Goal: Navigation & Orientation: Find specific page/section

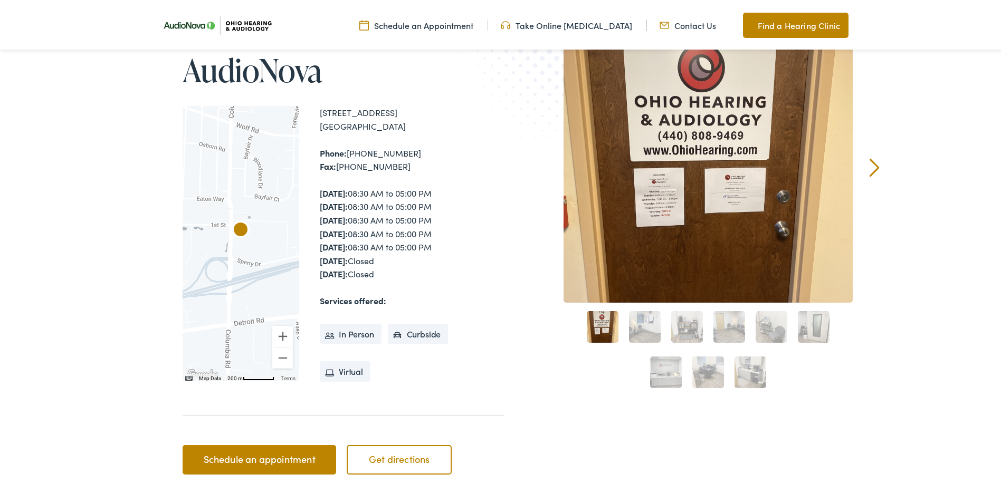
scroll to position [158, 0]
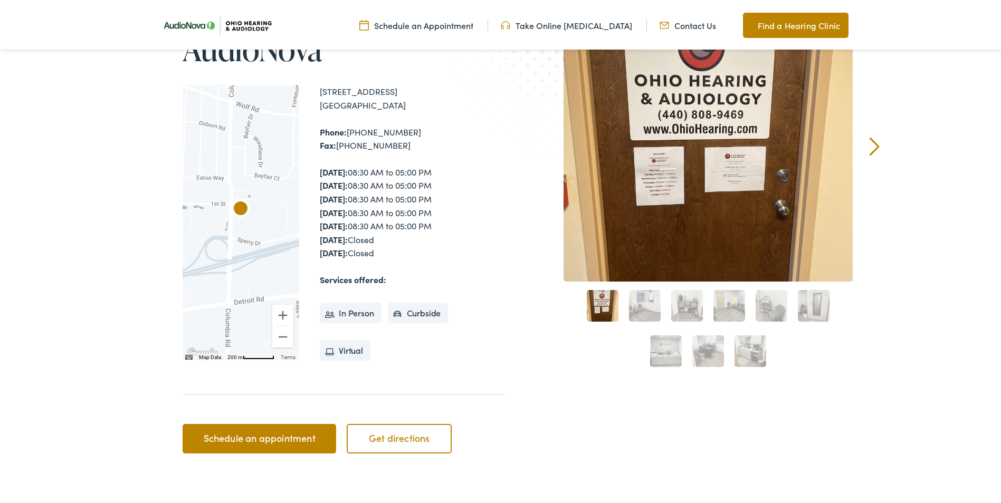
click at [644, 307] on link "2" at bounding box center [645, 304] width 32 height 32
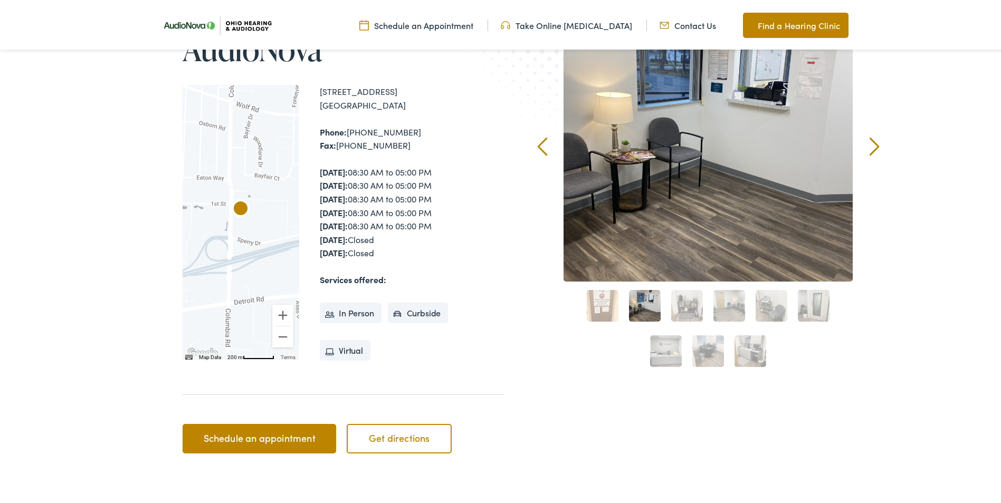
click at [695, 301] on link "3" at bounding box center [687, 304] width 32 height 32
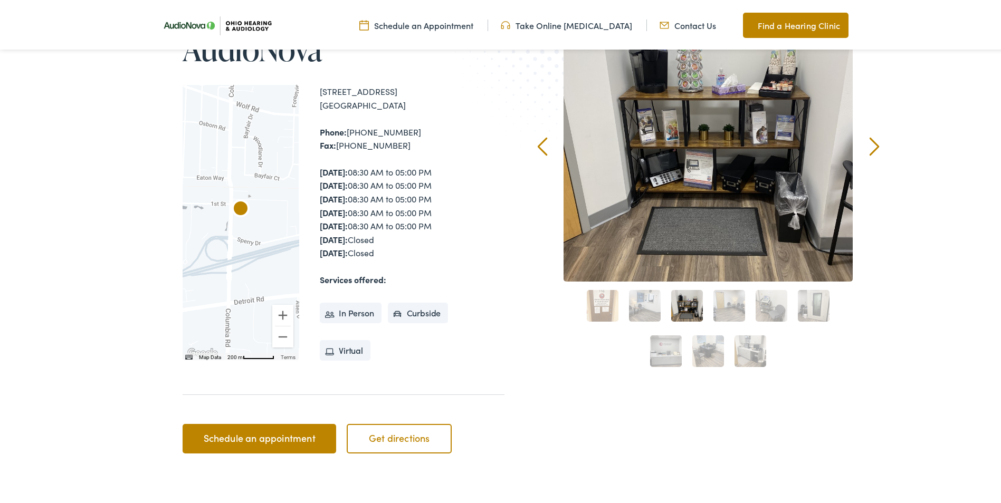
click at [724, 301] on link "4" at bounding box center [729, 304] width 32 height 32
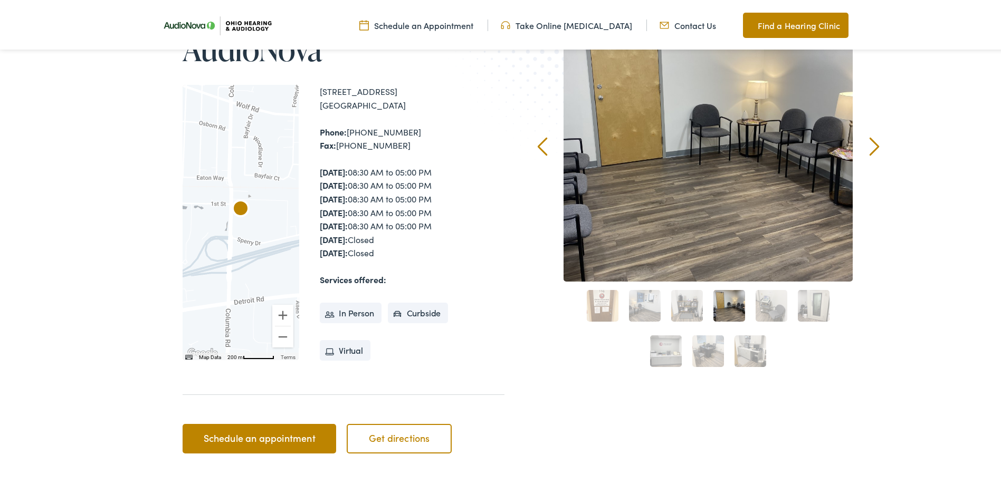
click at [764, 300] on link "5" at bounding box center [772, 304] width 32 height 32
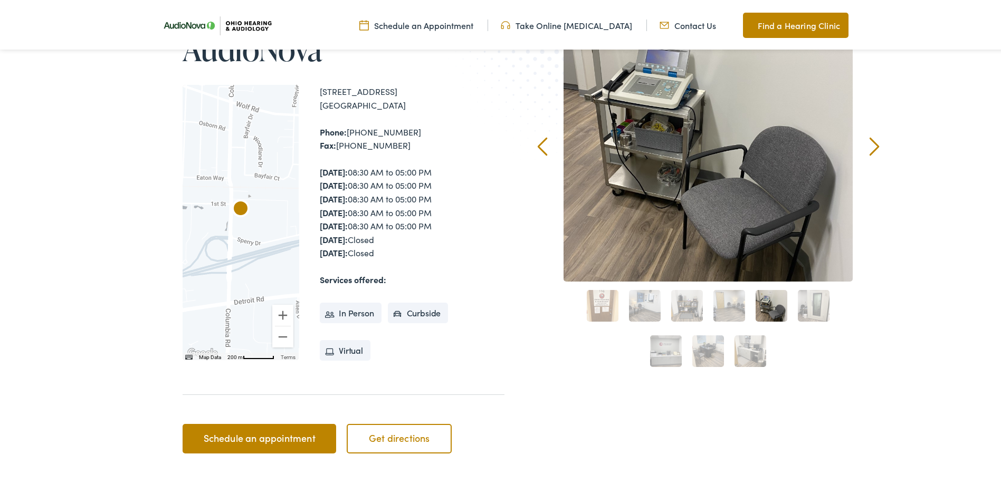
click at [806, 300] on link "6" at bounding box center [814, 304] width 32 height 32
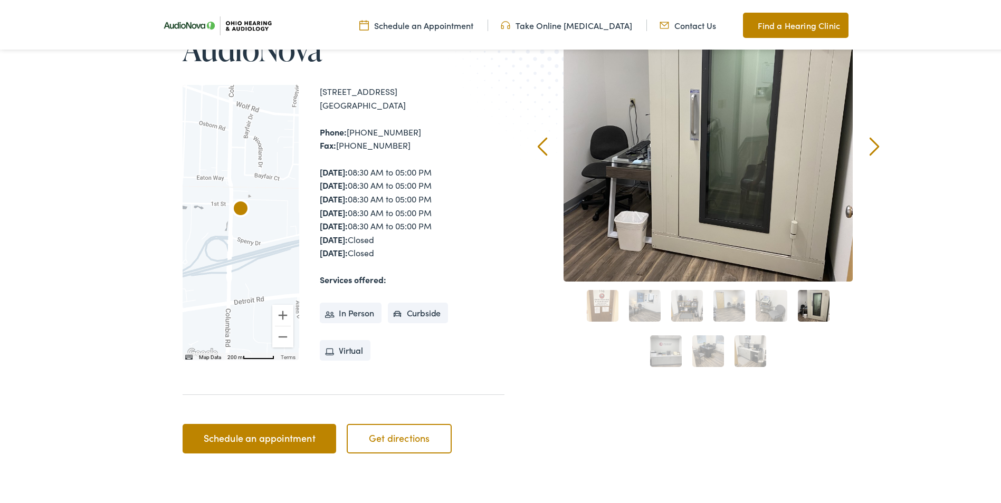
click at [673, 343] on link "7" at bounding box center [666, 349] width 32 height 32
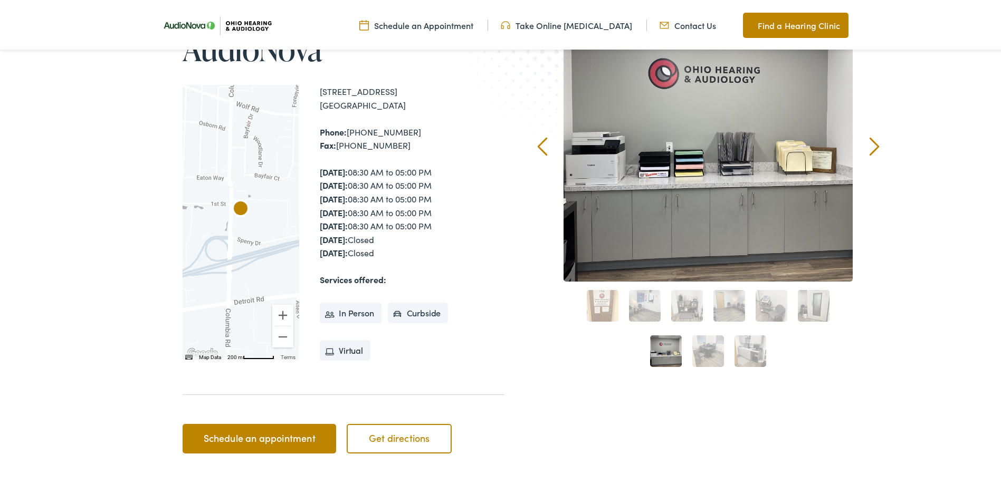
click at [706, 346] on link "8" at bounding box center [708, 349] width 32 height 32
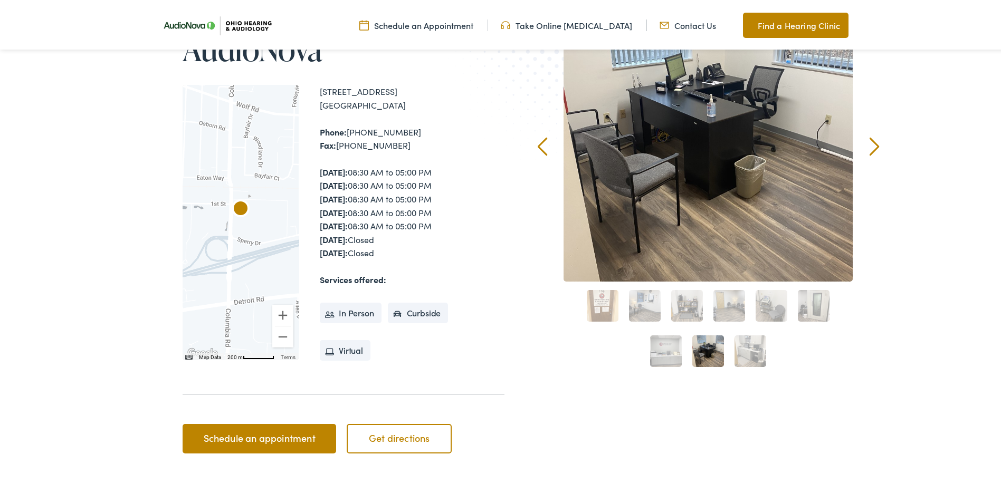
click at [745, 348] on link "9" at bounding box center [750, 349] width 32 height 32
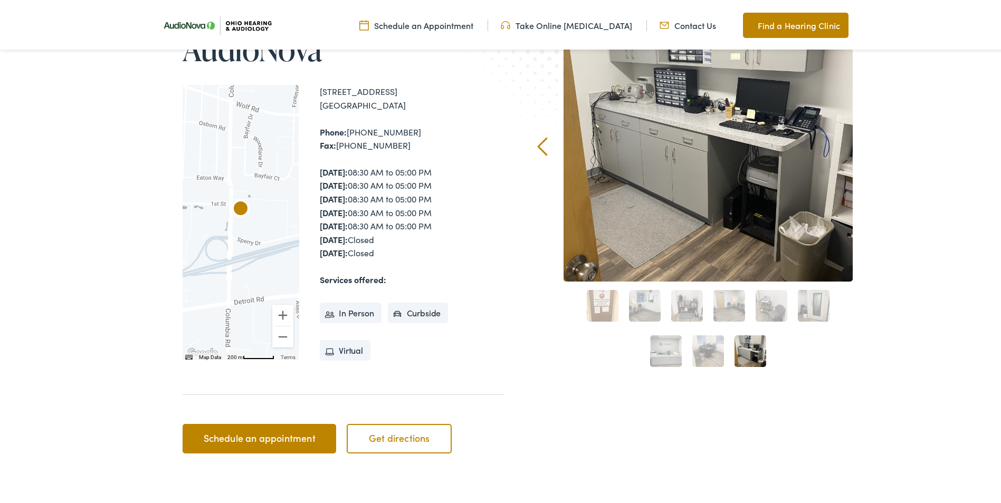
click at [605, 302] on link "1" at bounding box center [603, 304] width 32 height 32
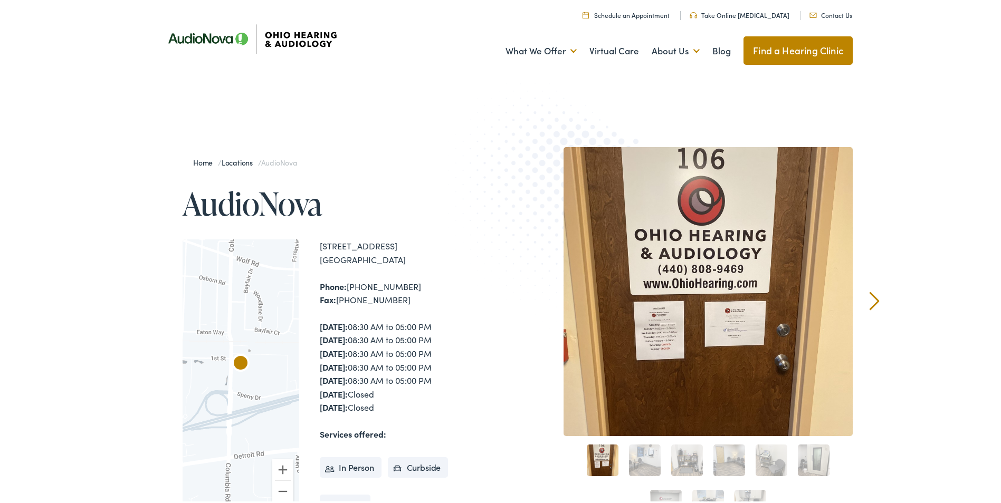
scroll to position [0, 0]
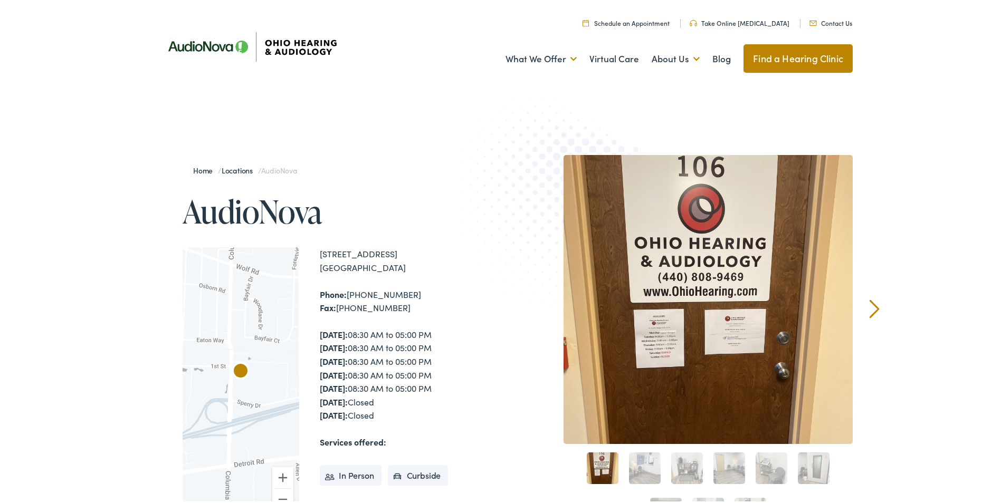
click at [733, 20] on link "Take Online [MEDICAL_DATA]" at bounding box center [740, 20] width 100 height 9
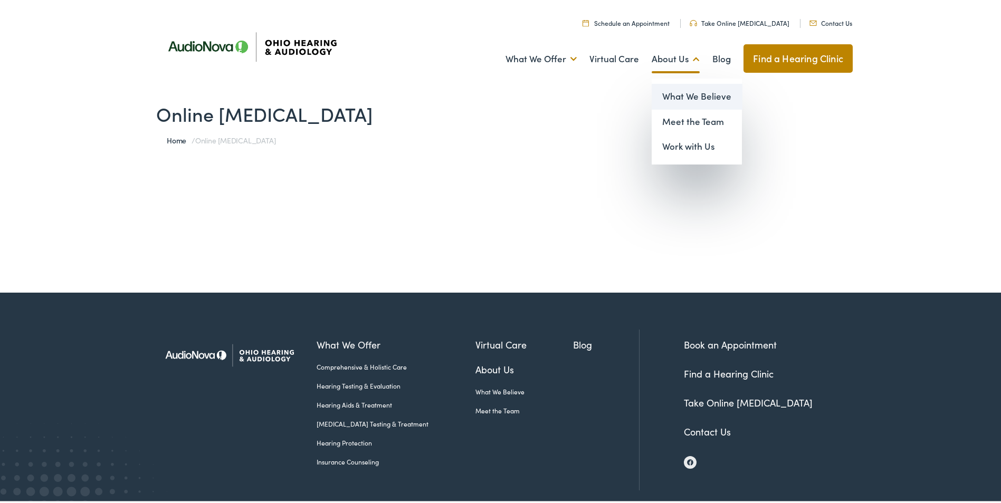
click at [683, 93] on link "What We Believe" at bounding box center [697, 94] width 90 height 25
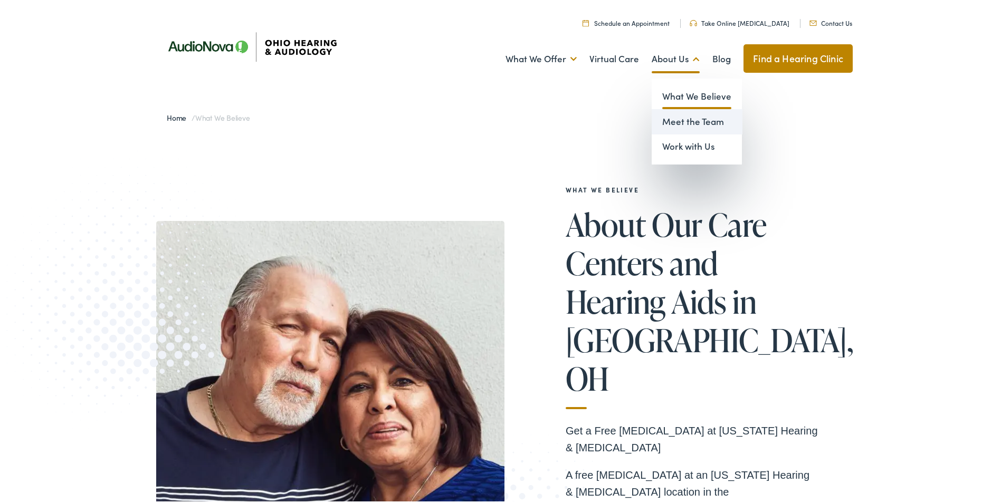
click at [676, 116] on link "Meet the Team" at bounding box center [697, 119] width 90 height 25
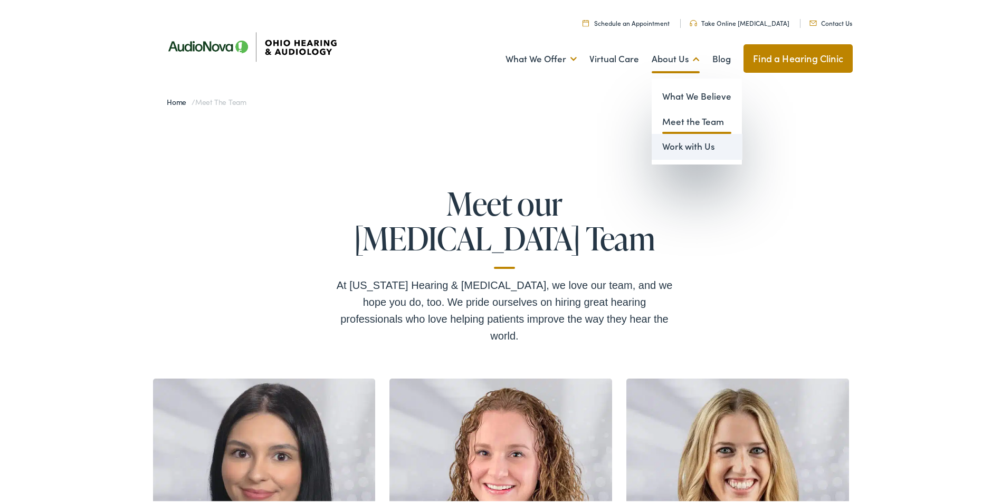
click at [671, 142] on link "Work with Us" at bounding box center [697, 144] width 90 height 25
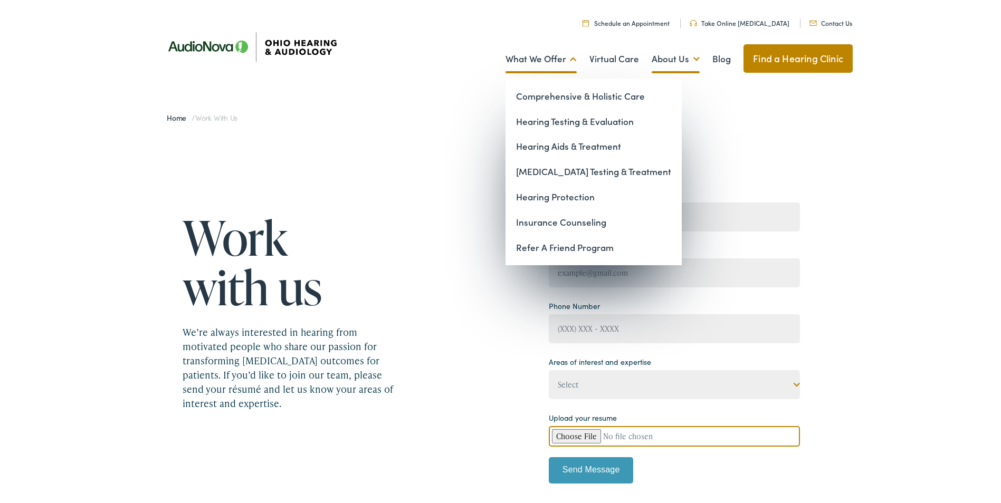
click at [568, 57] on link "What We Offer" at bounding box center [540, 56] width 71 height 39
click at [578, 122] on link "Hearing Testing & Evaluation" at bounding box center [593, 119] width 176 height 25
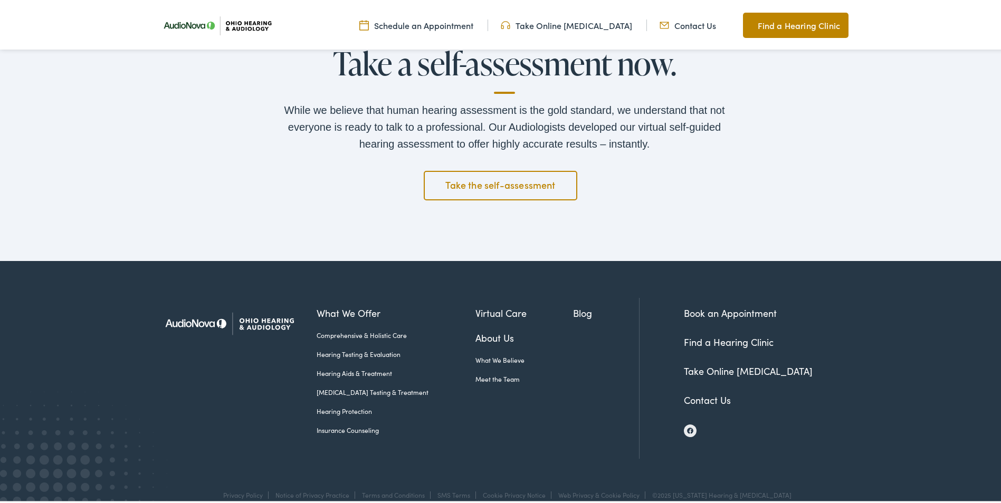
scroll to position [1779, 0]
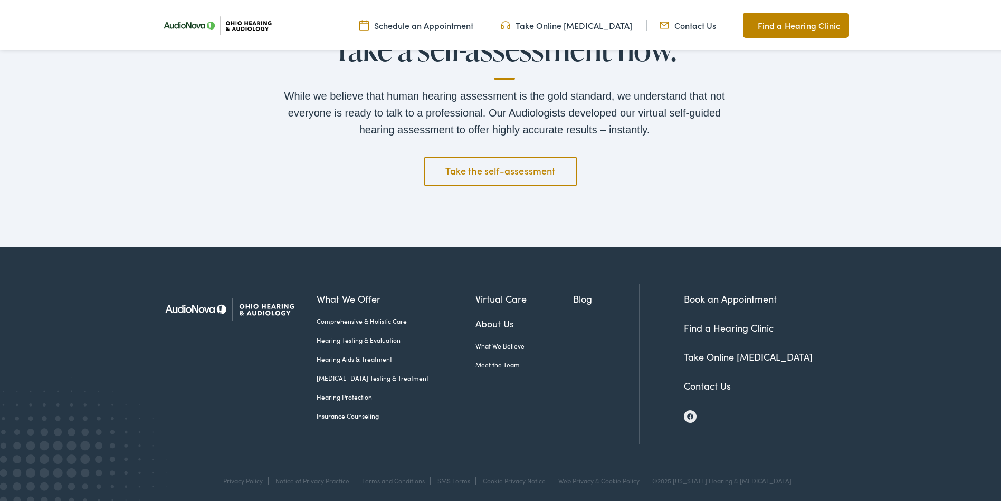
click at [740, 326] on link "Find a Hearing Clinic" at bounding box center [729, 325] width 90 height 13
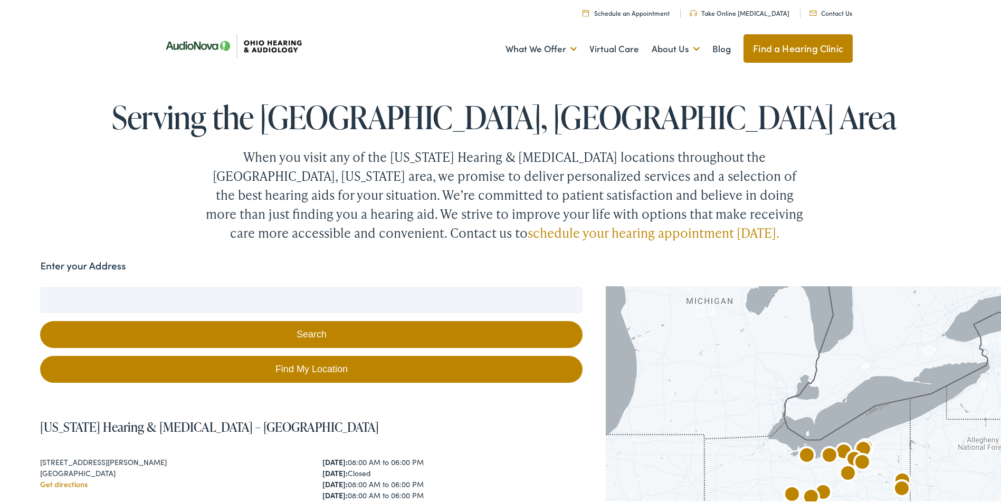
click at [289, 291] on input "Enter your Address" at bounding box center [311, 298] width 542 height 26
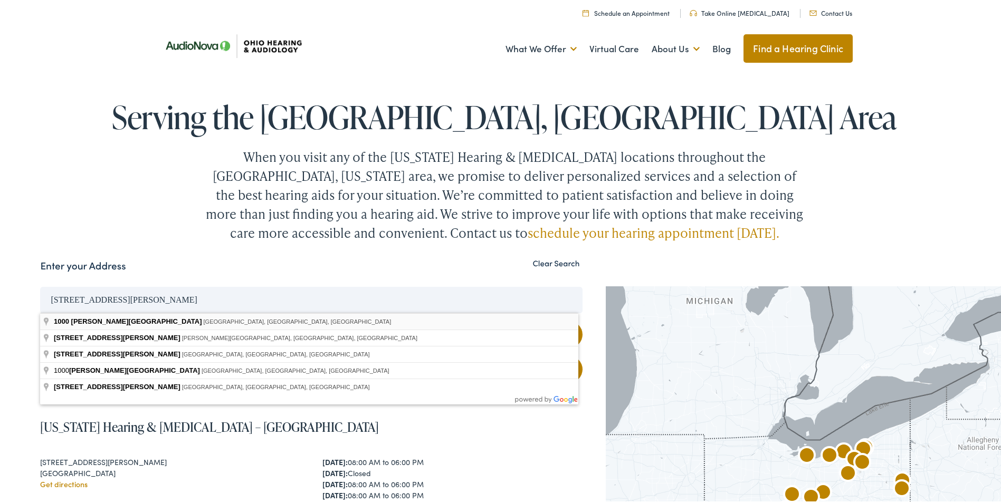
type input "1000 Crocker Road, Cleveland, OH, USA"
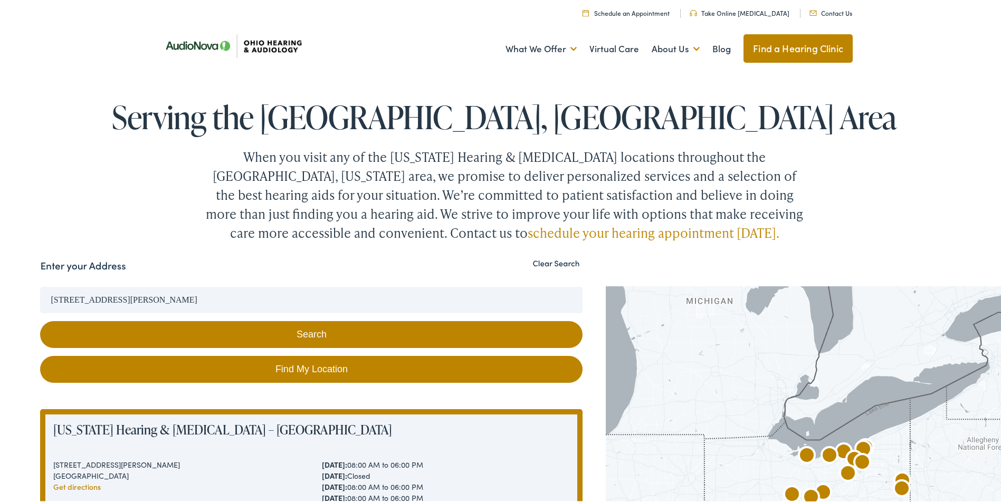
click at [289, 327] on button "Search" at bounding box center [311, 332] width 542 height 27
click at [321, 335] on button "Search" at bounding box center [311, 332] width 542 height 27
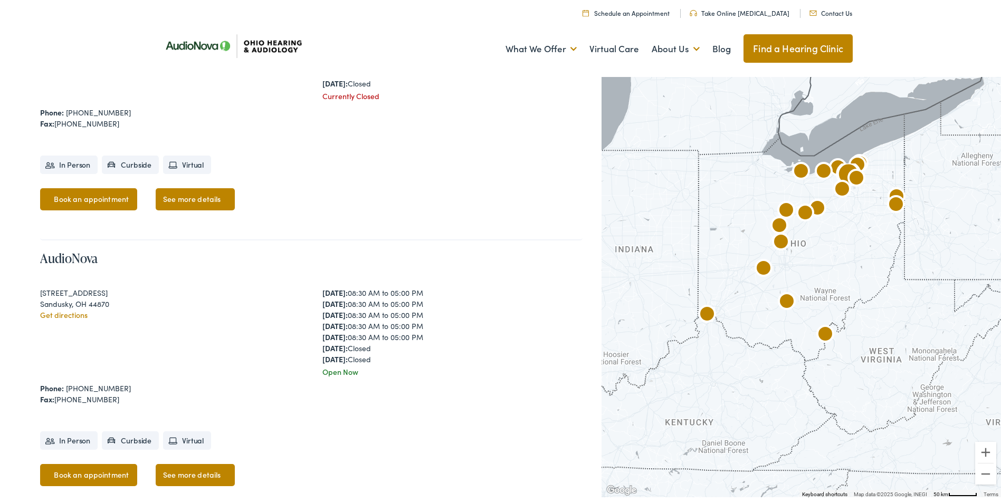
scroll to position [5436, 0]
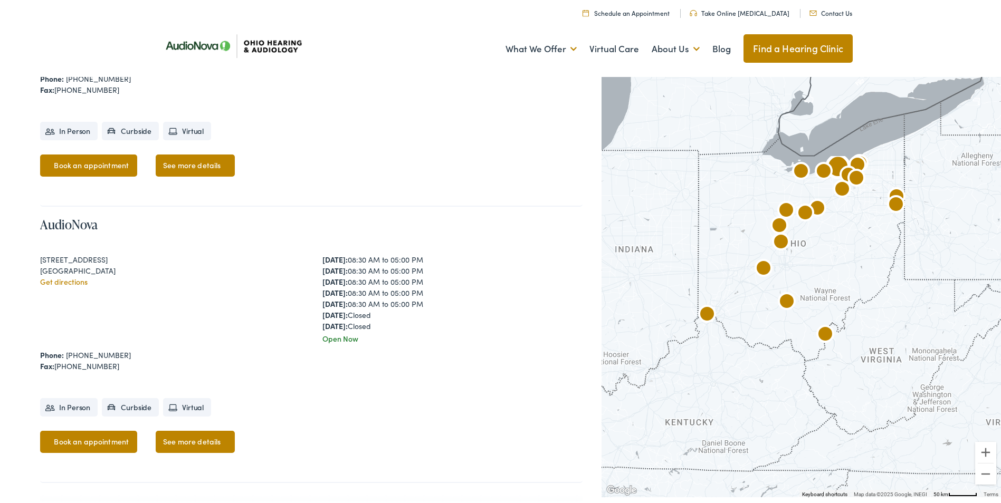
click at [75, 282] on link "Get directions" at bounding box center [63, 279] width 47 height 11
click at [218, 437] on link "See more details" at bounding box center [195, 440] width 79 height 22
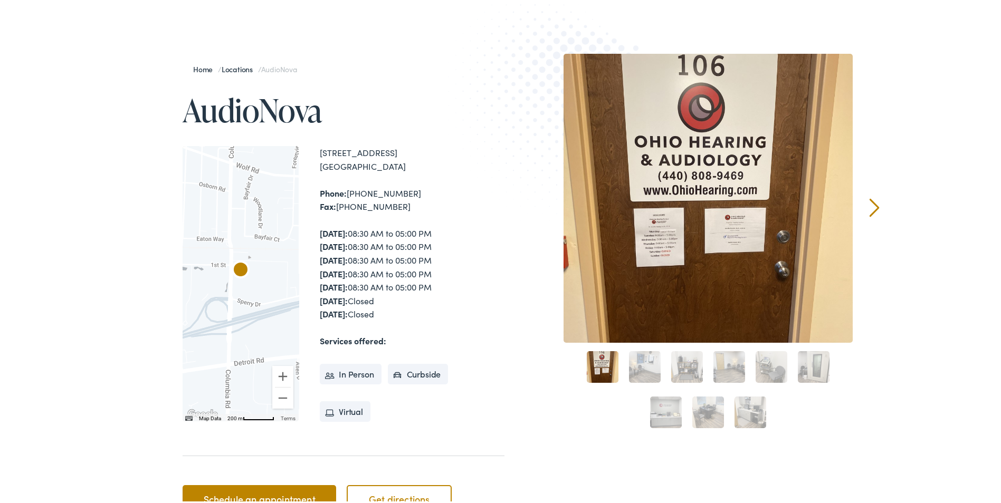
scroll to position [106, 0]
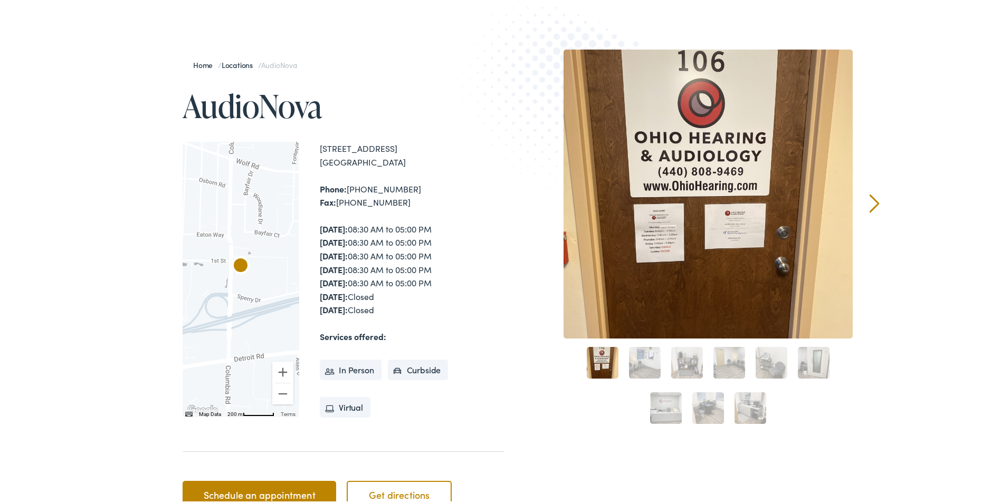
click at [251, 232] on div at bounding box center [241, 277] width 116 height 275
click at [195, 219] on div at bounding box center [241, 277] width 116 height 275
click at [282, 373] on button "Zoom in" at bounding box center [282, 370] width 21 height 21
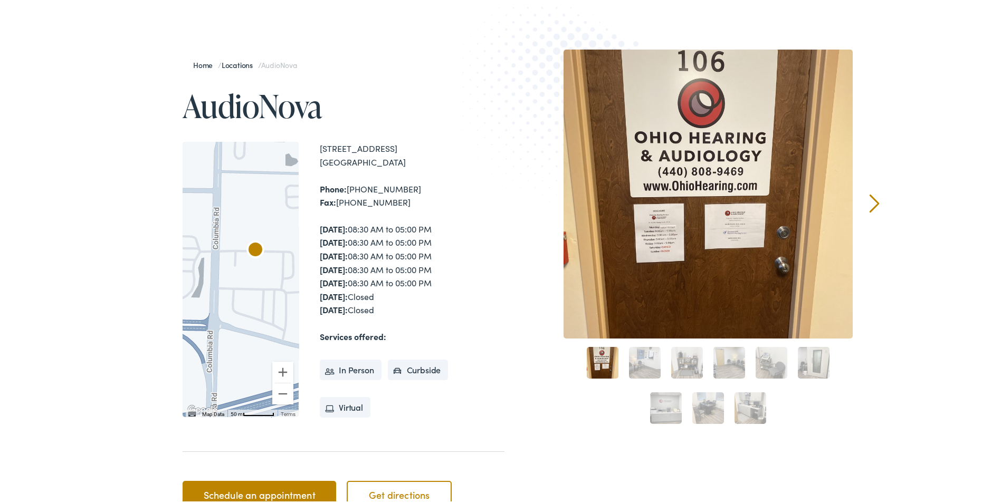
drag, startPoint x: 253, startPoint y: 322, endPoint x: 266, endPoint y: 306, distance: 20.9
click at [266, 306] on div at bounding box center [241, 277] width 116 height 275
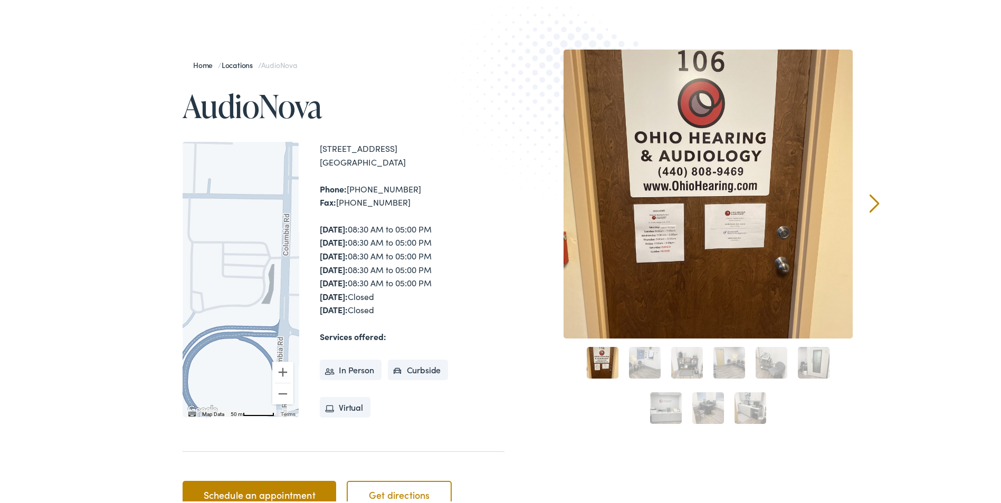
drag, startPoint x: 221, startPoint y: 302, endPoint x: 292, endPoint y: 309, distance: 71.5
click at [292, 309] on div at bounding box center [241, 277] width 116 height 275
click at [280, 372] on button "Zoom in" at bounding box center [282, 370] width 21 height 21
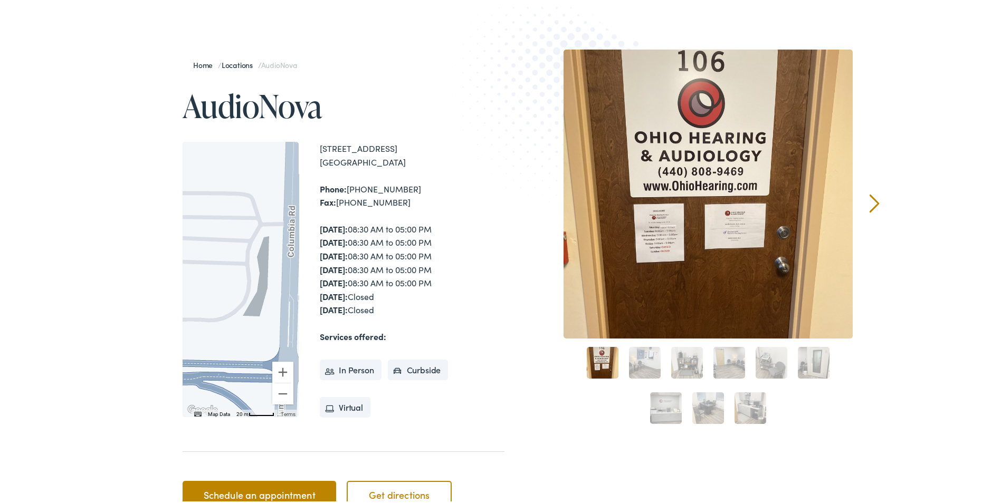
drag, startPoint x: 226, startPoint y: 319, endPoint x: 189, endPoint y: 307, distance: 38.9
click at [189, 307] on div at bounding box center [241, 277] width 116 height 275
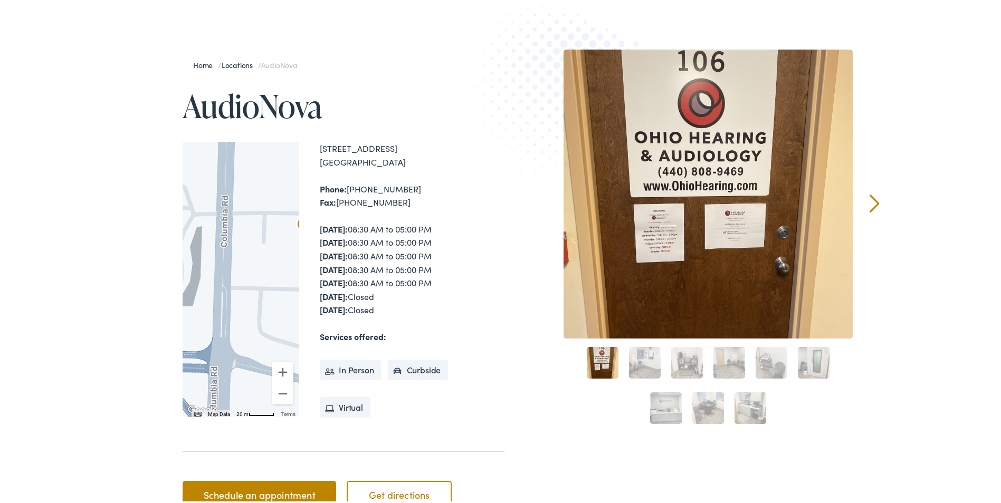
drag, startPoint x: 257, startPoint y: 293, endPoint x: 188, endPoint y: 283, distance: 69.3
click at [188, 283] on div at bounding box center [241, 277] width 116 height 275
drag, startPoint x: 249, startPoint y: 279, endPoint x: 206, endPoint y: 287, distance: 43.5
click at [206, 287] on div at bounding box center [241, 277] width 116 height 275
